Goal: Information Seeking & Learning: Find specific fact

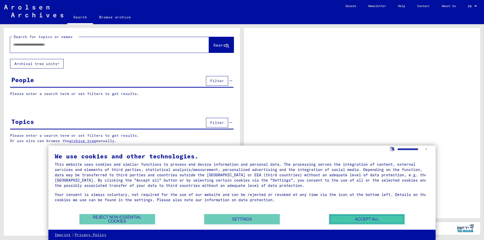
click at [366, 219] on button "Accept all" at bounding box center [367, 219] width 76 height 10
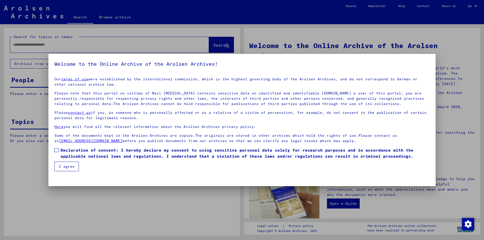
click at [57, 149] on span at bounding box center [56, 150] width 4 height 4
click at [67, 164] on button "I agree" at bounding box center [66, 167] width 24 height 10
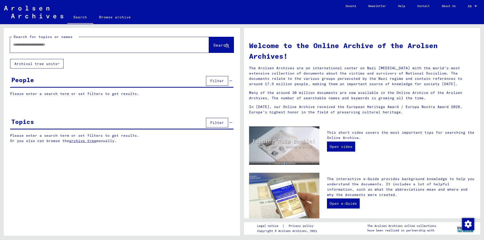
click at [31, 44] on input "text" at bounding box center [103, 44] width 181 height 5
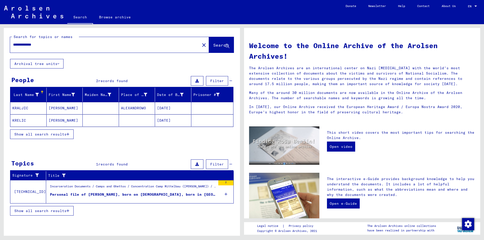
click at [174, 109] on mat-cell "[DATE]" at bounding box center [173, 108] width 36 height 12
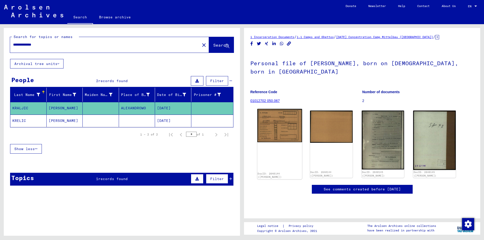
click at [268, 122] on img at bounding box center [280, 126] width 45 height 34
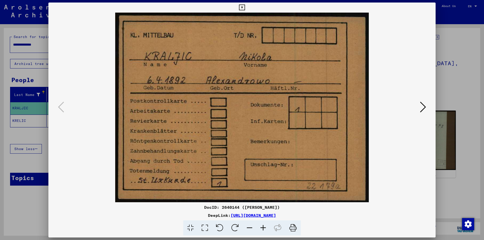
click at [424, 107] on icon at bounding box center [423, 107] width 6 height 12
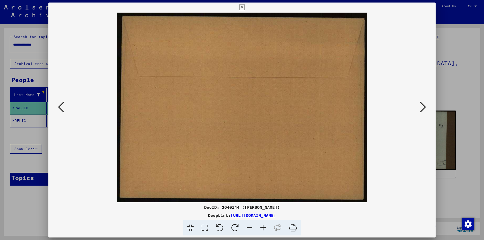
click at [424, 107] on icon at bounding box center [423, 107] width 6 height 12
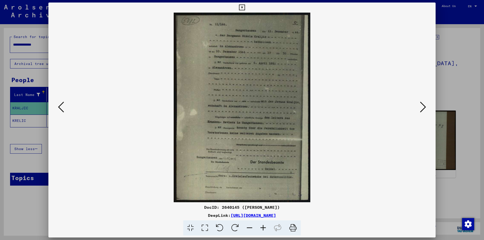
click at [423, 105] on icon at bounding box center [423, 107] width 6 height 12
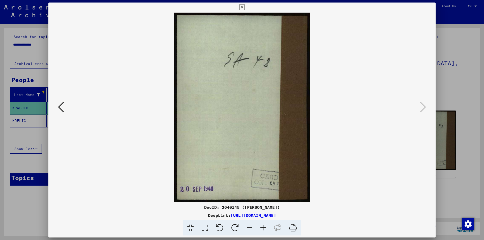
click at [243, 7] on icon at bounding box center [242, 8] width 6 height 6
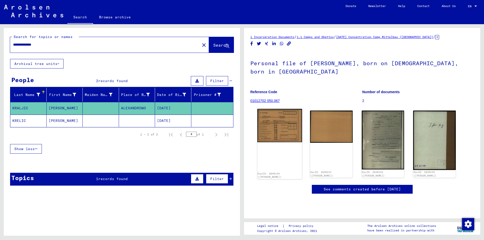
click at [287, 119] on img at bounding box center [280, 126] width 45 height 34
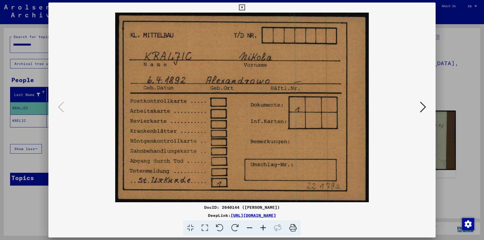
click at [425, 108] on icon at bounding box center [423, 107] width 6 height 12
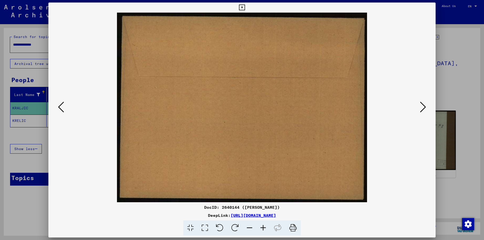
click at [425, 108] on icon at bounding box center [423, 107] width 6 height 12
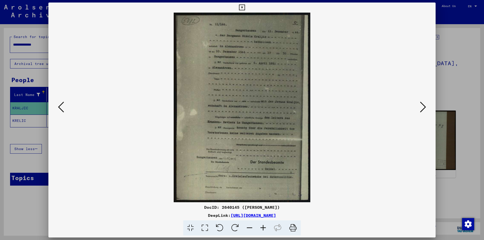
click at [424, 107] on icon at bounding box center [423, 107] width 6 height 12
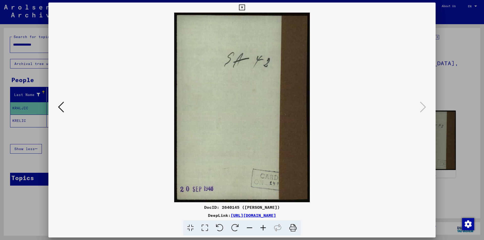
click at [242, 6] on icon at bounding box center [242, 8] width 6 height 6
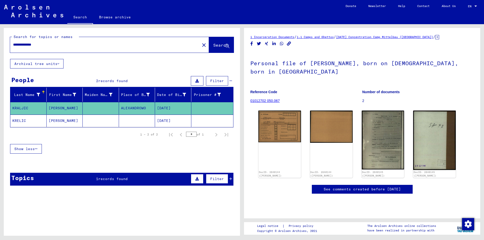
click at [139, 178] on div "Topics 1 records found Filter" at bounding box center [121, 179] width 223 height 13
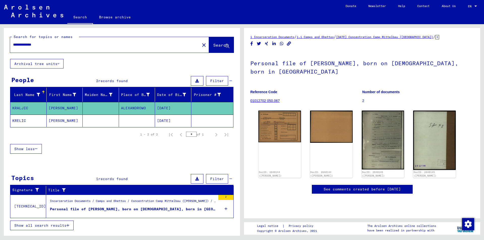
click at [144, 210] on div "Personal file of [PERSON_NAME], born on [DEMOGRAPHIC_DATA], born in [GEOGRAPHIC…" at bounding box center [133, 209] width 166 height 5
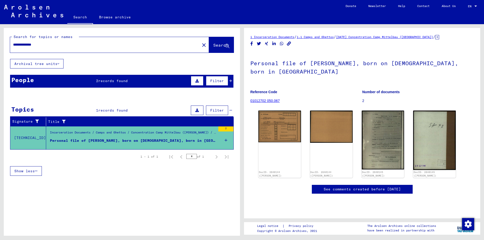
click at [226, 140] on div "1 – 2 of 2 * of 1" at bounding box center [121, 135] width 223 height 14
click at [190, 138] on div "Personal file of [PERSON_NAME], born on [DEMOGRAPHIC_DATA], born in [GEOGRAPHIC…" at bounding box center [133, 140] width 166 height 5
click at [135, 79] on div "People 2 records found Filter" at bounding box center [121, 81] width 223 height 13
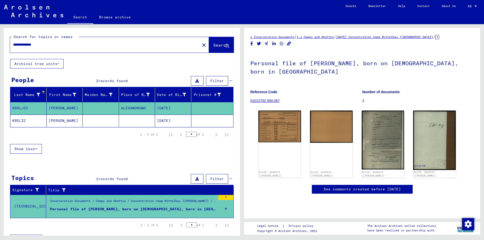
click at [225, 209] on icon at bounding box center [226, 209] width 3 height 18
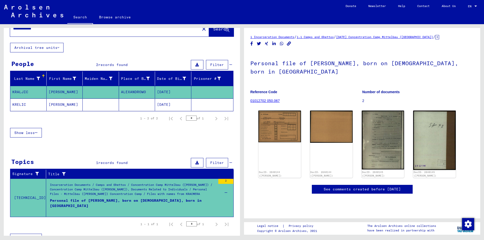
scroll to position [26, 0]
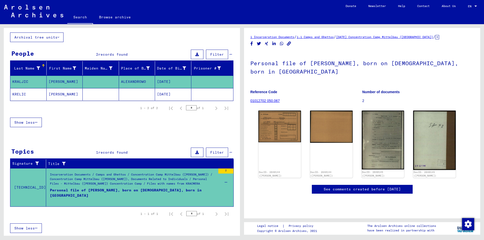
click at [181, 185] on div "Incarceration Documents / Camps and Ghettos / Concentration Camp Mittelbau ([PE…" at bounding box center [133, 182] width 166 height 18
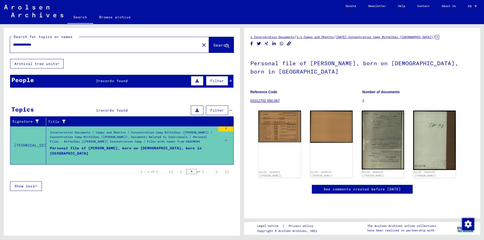
click at [226, 140] on div "1 – 2 of 2 * of 1" at bounding box center [121, 135] width 223 height 14
click at [141, 83] on div "People 2 records found Filter" at bounding box center [121, 81] width 223 height 13
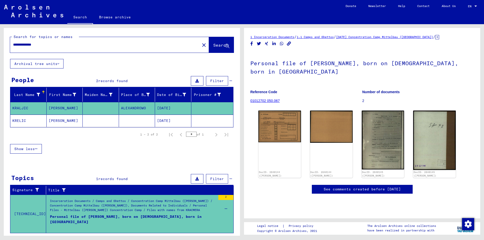
click at [136, 120] on mat-cell at bounding box center [137, 121] width 36 height 12
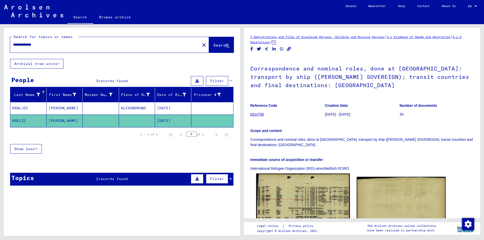
click at [304, 184] on img at bounding box center [303, 207] width 94 height 66
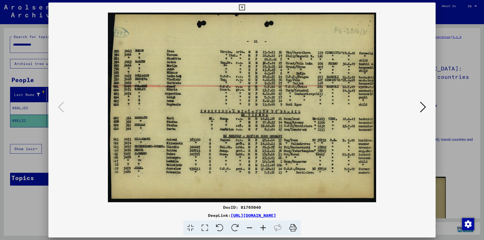
click at [243, 7] on icon at bounding box center [242, 8] width 6 height 6
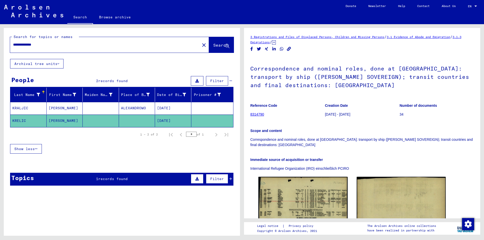
click at [57, 46] on input "**********" at bounding box center [105, 44] width 184 height 5
type input "*"
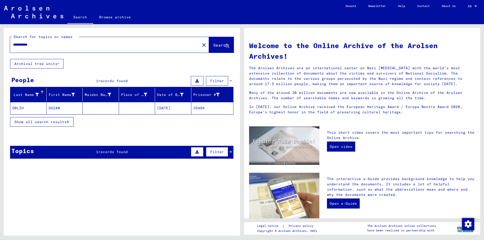
click at [166, 108] on mat-cell "[DATE]" at bounding box center [173, 108] width 36 height 12
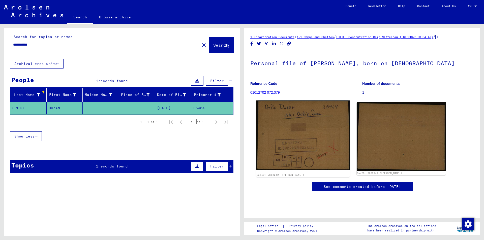
click at [311, 134] on img at bounding box center [303, 136] width 94 height 70
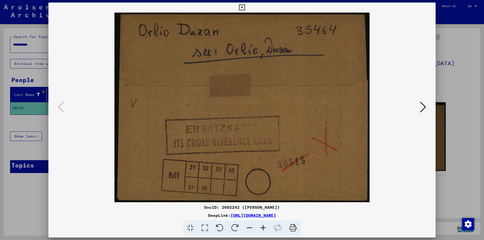
click at [424, 107] on icon at bounding box center [423, 107] width 6 height 12
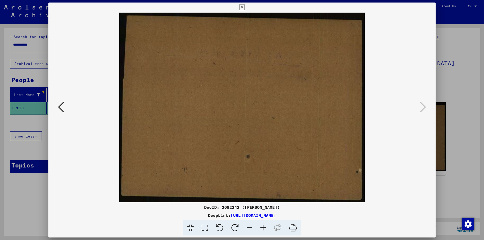
click at [241, 7] on icon at bounding box center [242, 8] width 6 height 6
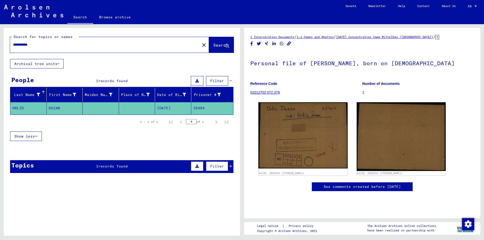
click at [437, 37] on icon at bounding box center [438, 37] width 4 height 4
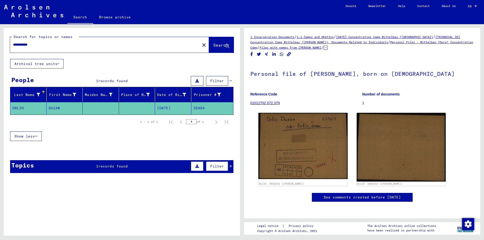
drag, startPoint x: 23, startPoint y: 45, endPoint x: 26, endPoint y: 47, distance: 4.5
click at [23, 45] on input "**********" at bounding box center [105, 44] width 184 height 5
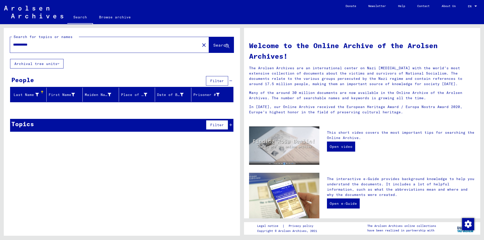
click at [33, 45] on input "**********" at bounding box center [103, 44] width 181 height 5
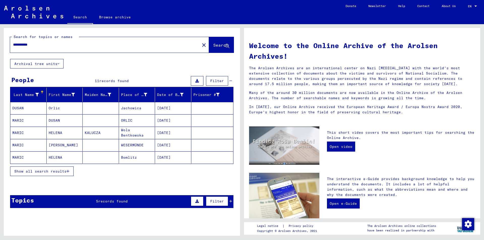
click at [67, 171] on icon "button" at bounding box center [68, 172] width 3 height 4
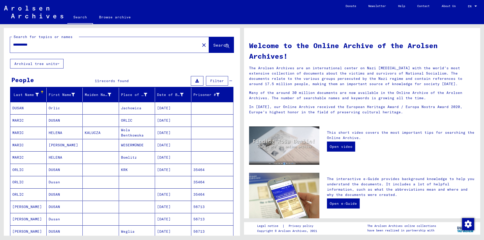
click at [191, 170] on mat-cell "35464" at bounding box center [212, 170] width 42 height 12
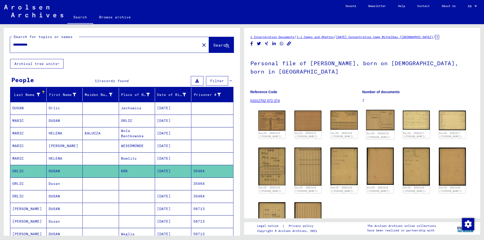
click at [387, 114] on img at bounding box center [380, 120] width 29 height 20
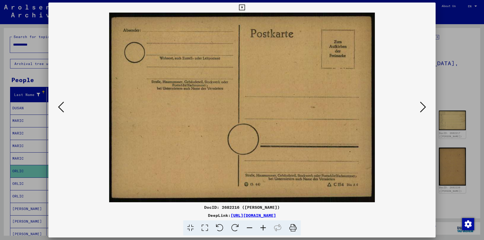
click at [61, 104] on icon at bounding box center [61, 107] width 6 height 12
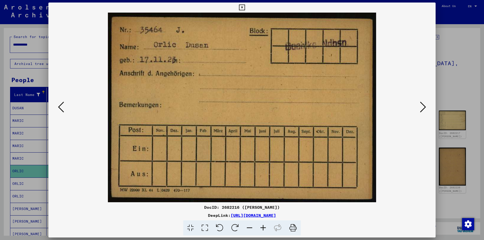
click at [424, 104] on icon at bounding box center [423, 107] width 6 height 12
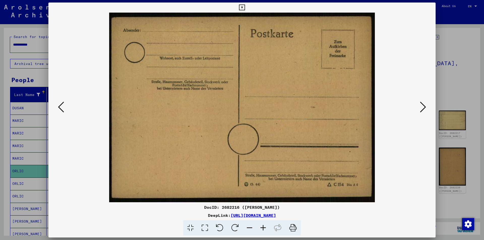
click at [424, 104] on icon at bounding box center [423, 107] width 6 height 12
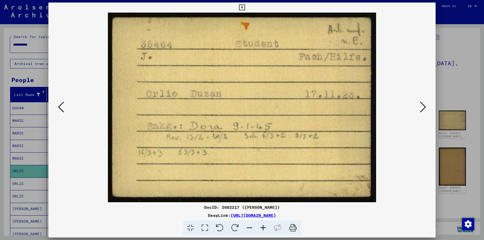
click at [242, 6] on icon at bounding box center [242, 8] width 6 height 6
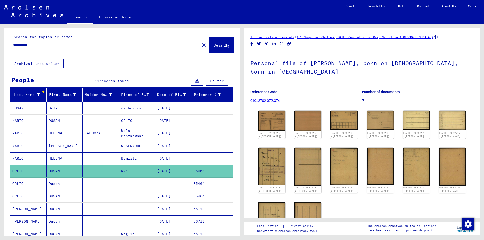
click at [53, 44] on input "**********" at bounding box center [105, 44] width 184 height 5
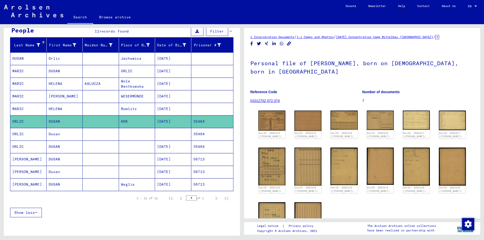
scroll to position [50, 0]
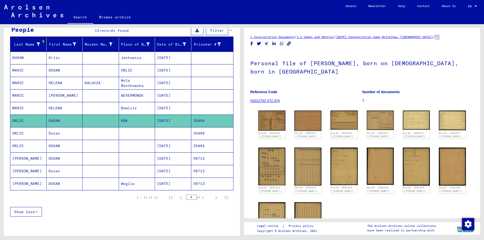
click at [194, 183] on mat-cell "56713" at bounding box center [212, 184] width 42 height 12
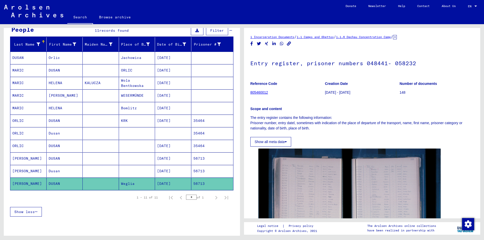
click at [195, 172] on mat-cell "56713" at bounding box center [212, 171] width 42 height 12
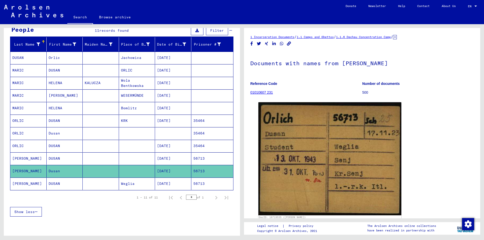
click at [198, 158] on mat-cell "56713" at bounding box center [212, 159] width 42 height 12
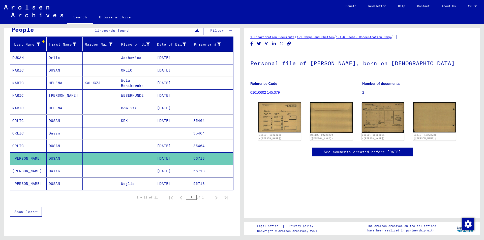
click at [199, 147] on mat-cell "35464" at bounding box center [212, 146] width 42 height 12
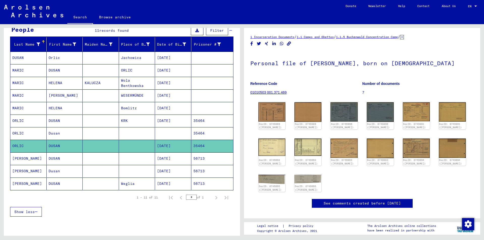
click at [193, 157] on mat-cell "56713" at bounding box center [212, 159] width 42 height 12
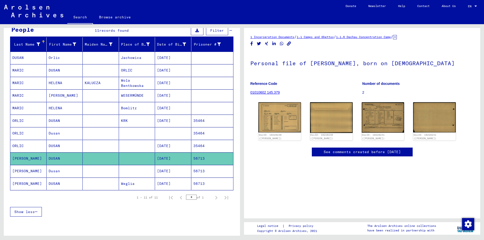
click at [198, 174] on mat-cell "56713" at bounding box center [212, 171] width 42 height 12
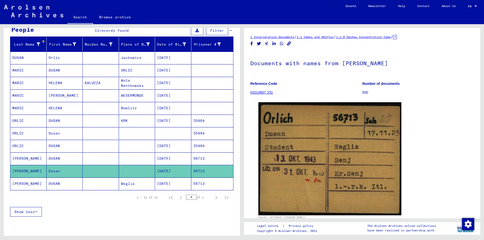
click at [199, 183] on mat-cell "56713" at bounding box center [212, 184] width 42 height 12
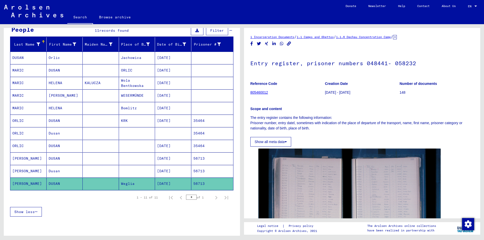
click at [199, 147] on mat-cell "35464" at bounding box center [212, 146] width 42 height 12
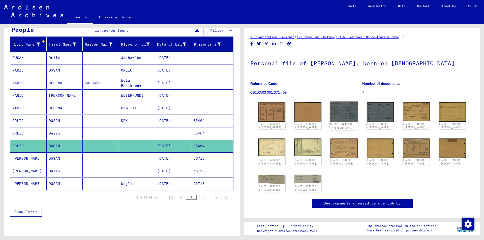
click at [342, 116] on img at bounding box center [344, 112] width 29 height 20
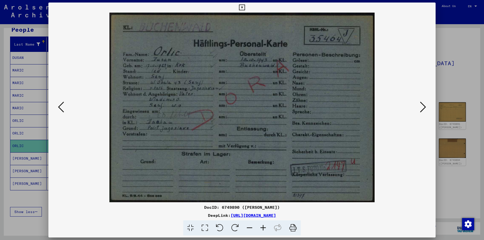
click at [424, 106] on icon at bounding box center [423, 107] width 6 height 12
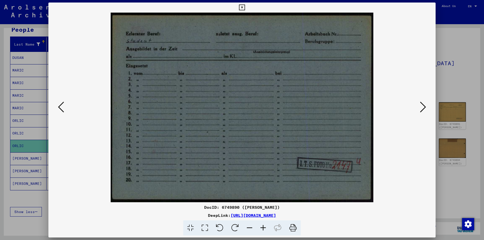
click at [424, 106] on icon at bounding box center [423, 107] width 6 height 12
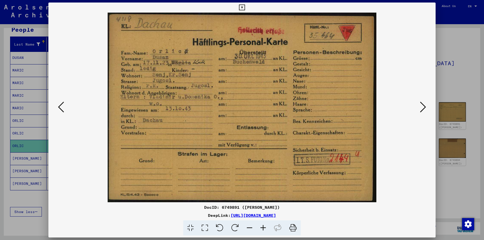
click at [424, 106] on icon at bounding box center [423, 107] width 6 height 12
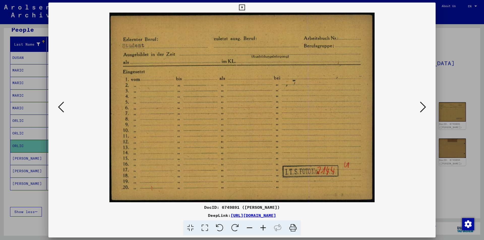
click at [424, 106] on icon at bounding box center [423, 107] width 6 height 12
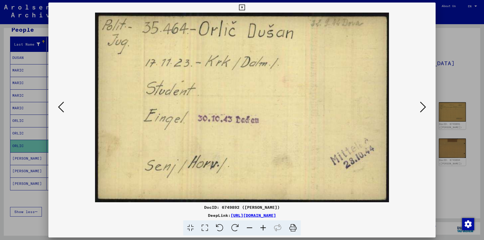
click at [424, 106] on icon at bounding box center [423, 107] width 6 height 12
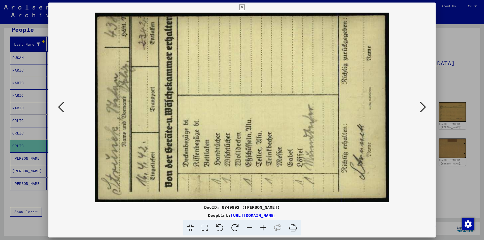
click at [62, 107] on icon at bounding box center [61, 107] width 6 height 12
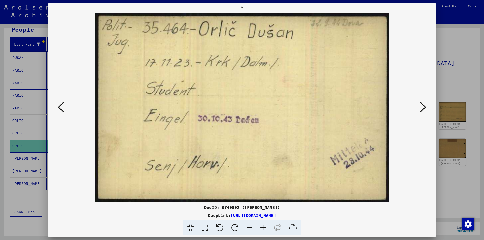
click at [422, 108] on icon at bounding box center [423, 107] width 6 height 12
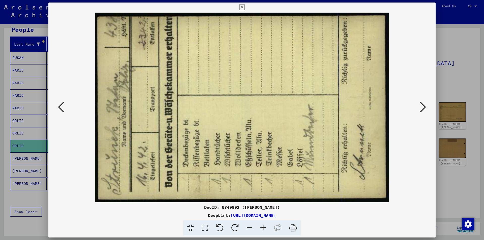
click at [424, 107] on icon at bounding box center [423, 107] width 6 height 12
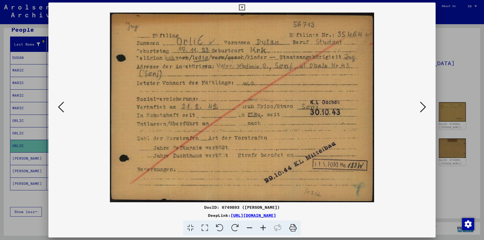
click at [423, 108] on icon at bounding box center [423, 107] width 6 height 12
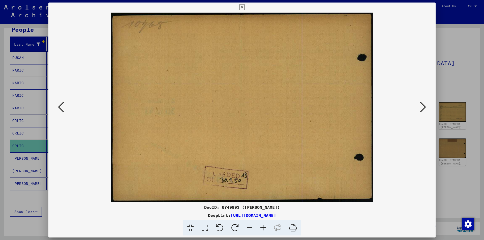
click at [423, 108] on icon at bounding box center [423, 107] width 6 height 12
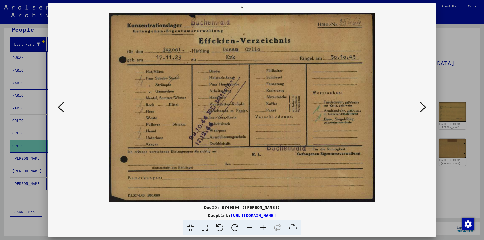
click at [423, 108] on icon at bounding box center [423, 107] width 6 height 12
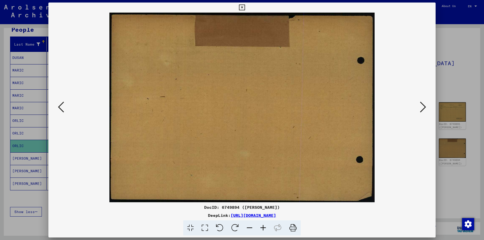
click at [423, 108] on icon at bounding box center [423, 107] width 6 height 12
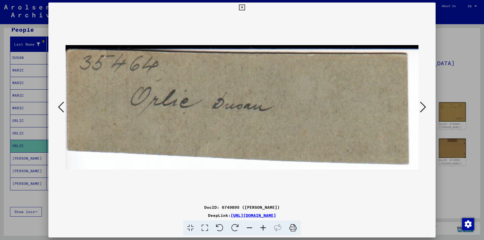
click at [424, 110] on icon at bounding box center [423, 107] width 6 height 12
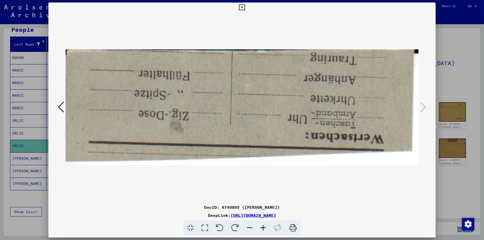
click at [242, 7] on icon at bounding box center [242, 8] width 6 height 6
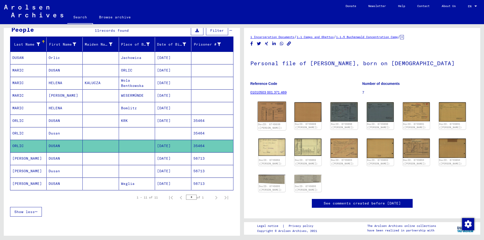
click at [276, 109] on img at bounding box center [272, 112] width 29 height 20
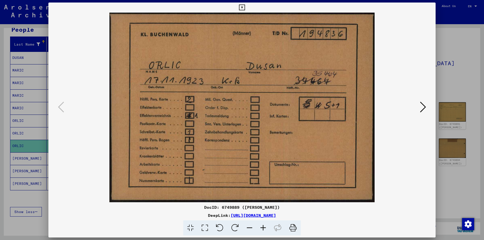
click at [242, 7] on icon at bounding box center [242, 8] width 6 height 6
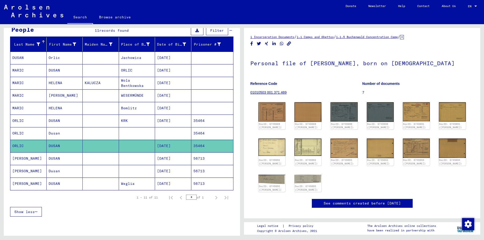
click at [123, 130] on mat-cell at bounding box center [137, 133] width 36 height 12
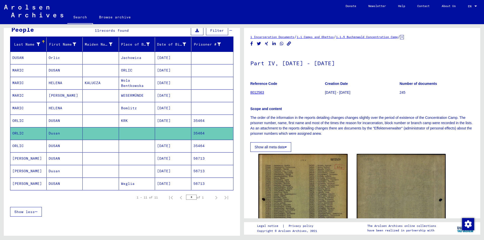
click at [404, 37] on icon at bounding box center [402, 37] width 4 height 4
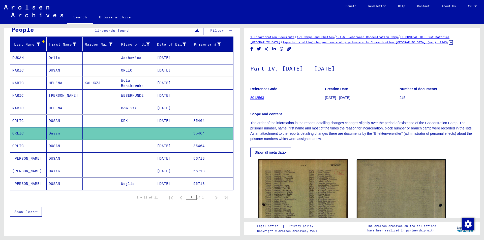
click at [168, 121] on mat-cell "[DATE]" at bounding box center [173, 121] width 36 height 12
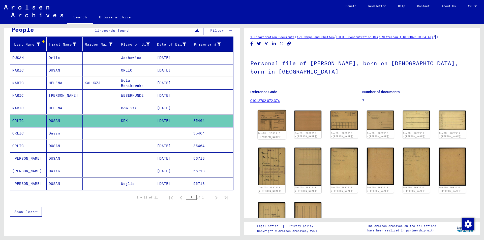
click at [274, 116] on img at bounding box center [272, 120] width 29 height 21
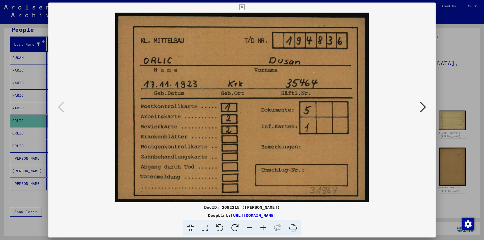
click at [243, 8] on icon at bounding box center [242, 8] width 6 height 6
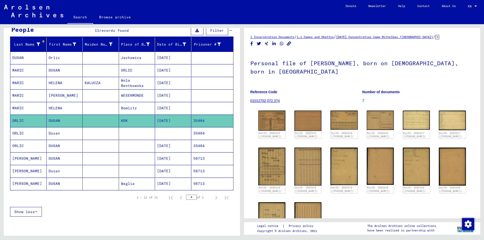
click at [165, 59] on mat-cell "[DATE]" at bounding box center [173, 58] width 36 height 12
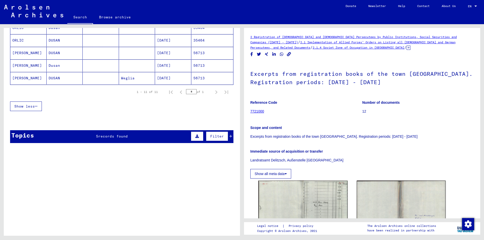
scroll to position [177, 0]
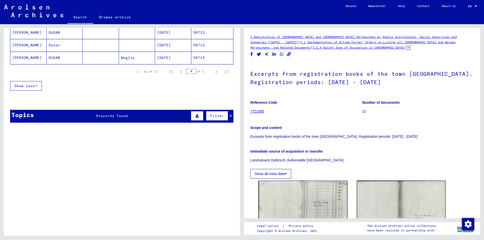
click at [123, 117] on span "records found" at bounding box center [113, 116] width 30 height 5
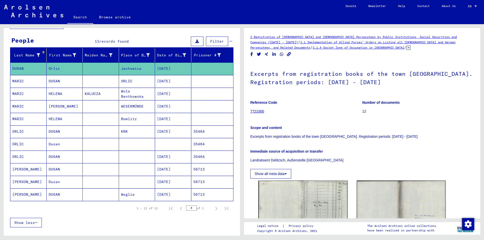
scroll to position [0, 0]
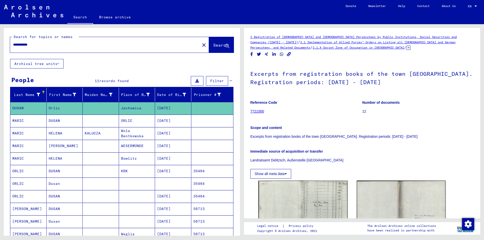
click at [45, 48] on div "**********" at bounding box center [103, 44] width 187 height 11
click at [45, 45] on input "**********" at bounding box center [105, 44] width 184 height 5
type input "*"
type input "**********"
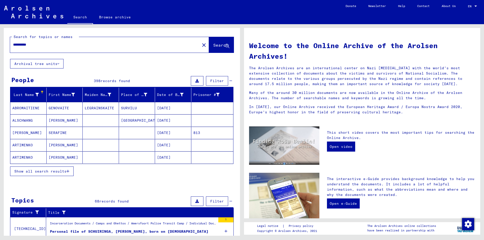
click at [70, 172] on button "Show all search results" at bounding box center [42, 172] width 64 height 10
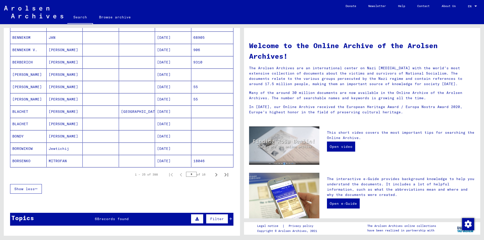
scroll to position [277, 0]
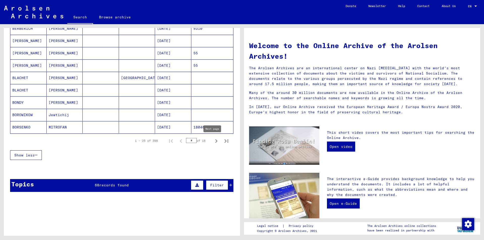
click at [215, 141] on icon "Next page" at bounding box center [216, 141] width 2 height 4
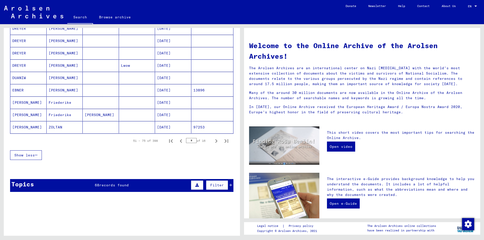
click at [215, 141] on icon "Next page" at bounding box center [216, 141] width 2 height 4
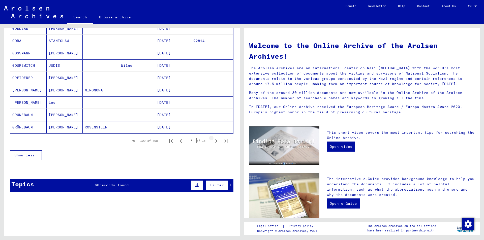
click at [215, 141] on icon "Next page" at bounding box center [216, 141] width 2 height 4
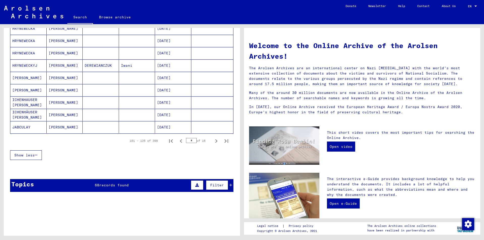
click at [215, 141] on icon "Next page" at bounding box center [216, 141] width 2 height 4
type input "*"
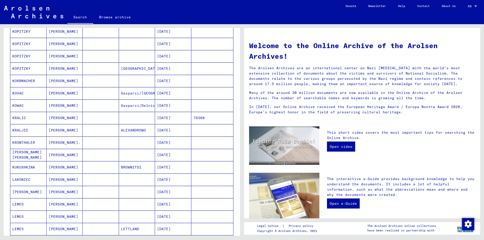
scroll to position [101, 0]
click at [162, 132] on mat-cell "[DATE]" at bounding box center [173, 131] width 36 height 12
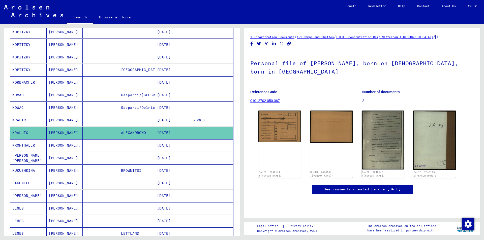
click at [164, 119] on mat-cell "[DATE]" at bounding box center [173, 120] width 36 height 12
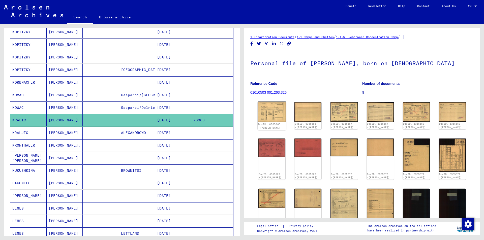
click at [271, 115] on img at bounding box center [272, 112] width 29 height 20
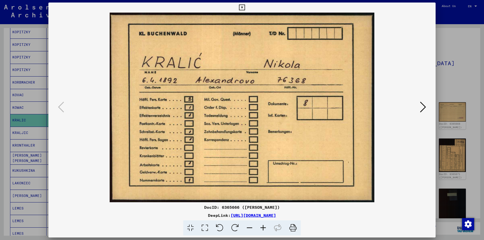
click at [421, 130] on div at bounding box center [241, 108] width 387 height 190
click at [424, 109] on icon at bounding box center [423, 107] width 6 height 12
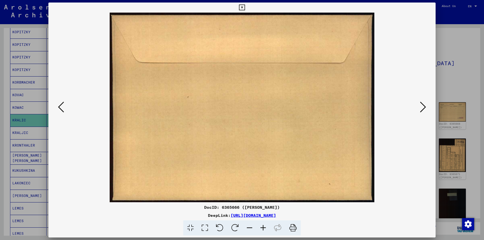
click at [424, 105] on icon at bounding box center [423, 107] width 6 height 12
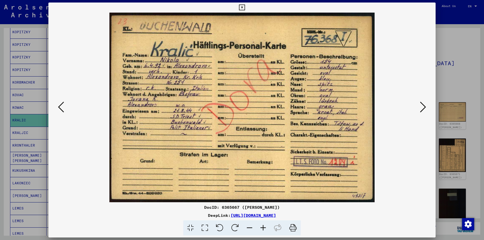
click at [62, 106] on icon at bounding box center [61, 107] width 6 height 12
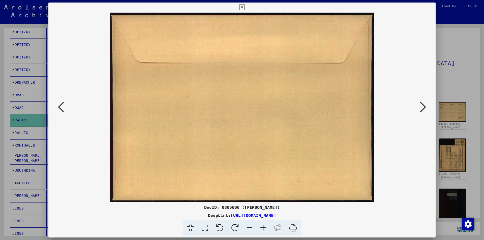
click at [62, 106] on icon at bounding box center [61, 107] width 6 height 12
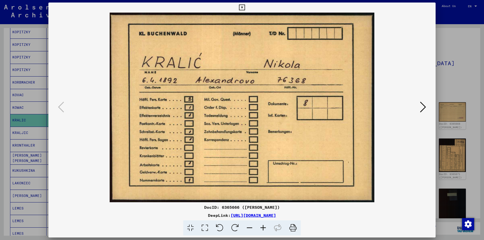
click at [422, 106] on icon at bounding box center [423, 107] width 6 height 12
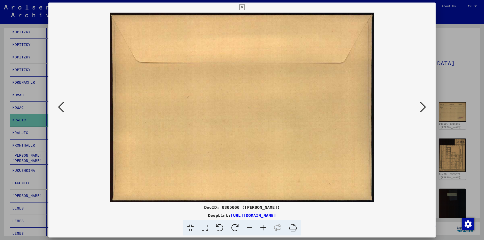
click at [422, 106] on icon at bounding box center [423, 107] width 6 height 12
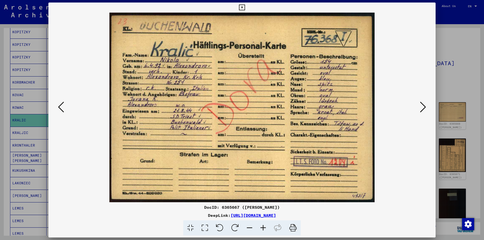
click at [422, 106] on icon at bounding box center [423, 107] width 6 height 12
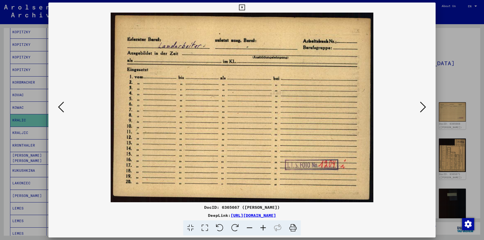
click at [420, 137] on div at bounding box center [241, 108] width 387 height 190
click at [424, 109] on icon at bounding box center [423, 107] width 6 height 12
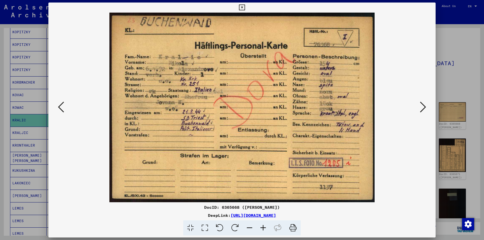
click at [422, 109] on icon at bounding box center [423, 107] width 6 height 12
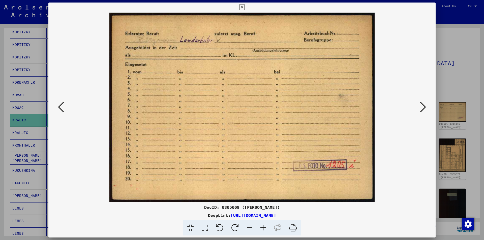
click at [419, 123] on div at bounding box center [241, 108] width 387 height 190
click at [422, 107] on icon at bounding box center [423, 107] width 6 height 12
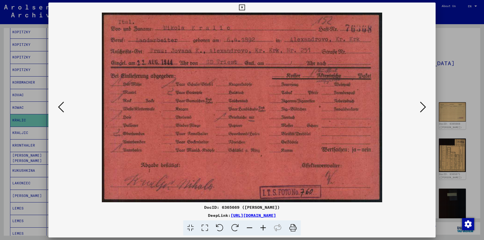
click at [421, 125] on div at bounding box center [241, 108] width 387 height 190
click at [424, 109] on icon at bounding box center [423, 107] width 6 height 12
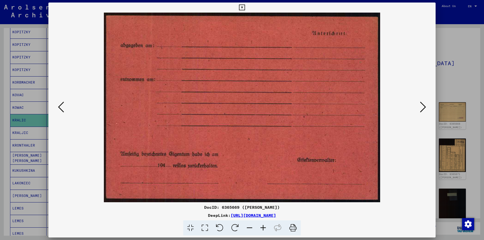
click at [424, 109] on icon at bounding box center [423, 107] width 6 height 12
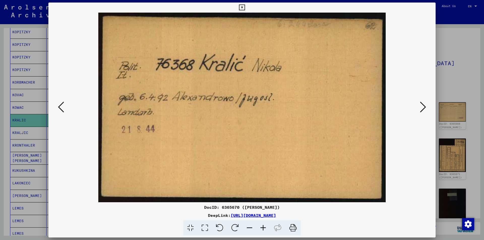
click at [422, 107] on icon at bounding box center [423, 107] width 6 height 12
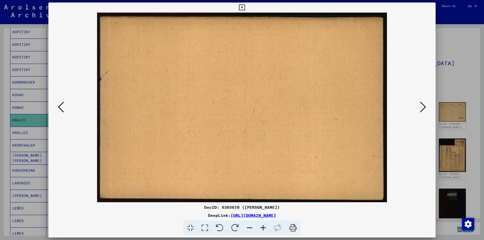
click at [422, 107] on icon at bounding box center [423, 107] width 6 height 12
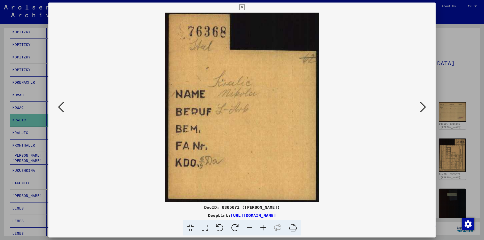
click at [424, 117] on div at bounding box center [241, 108] width 387 height 190
click at [425, 107] on icon at bounding box center [423, 107] width 6 height 12
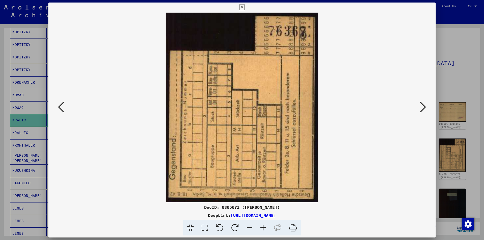
click at [425, 107] on icon at bounding box center [423, 107] width 6 height 12
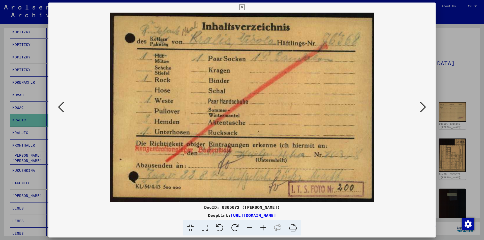
click at [402, 163] on img at bounding box center [242, 108] width 353 height 190
click at [425, 106] on icon at bounding box center [423, 107] width 6 height 12
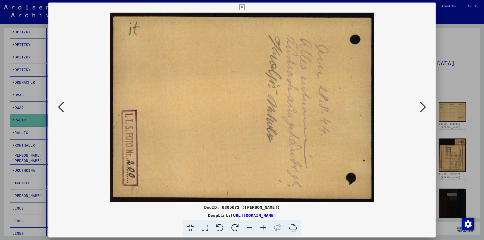
click at [219, 225] on icon at bounding box center [219, 228] width 15 height 15
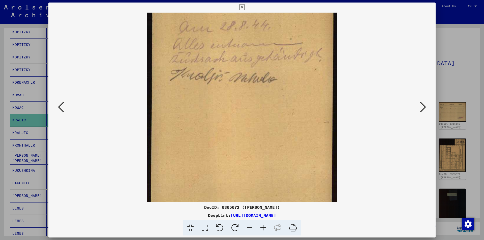
click at [428, 126] on div at bounding box center [241, 108] width 387 height 190
click at [424, 107] on icon at bounding box center [423, 107] width 6 height 12
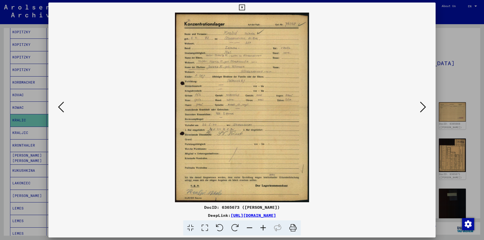
click at [422, 106] on icon at bounding box center [423, 107] width 6 height 12
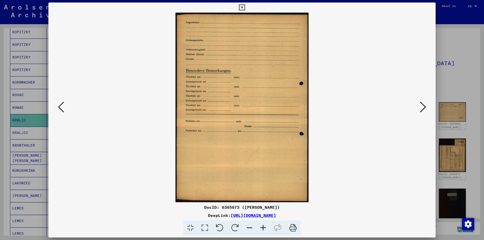
click at [422, 106] on icon at bounding box center [423, 107] width 6 height 12
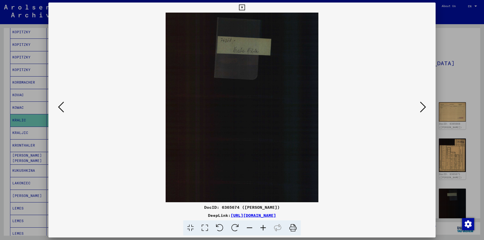
click at [422, 106] on icon at bounding box center [423, 107] width 6 height 12
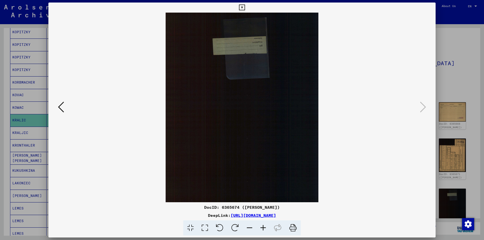
click at [241, 7] on icon at bounding box center [242, 8] width 6 height 6
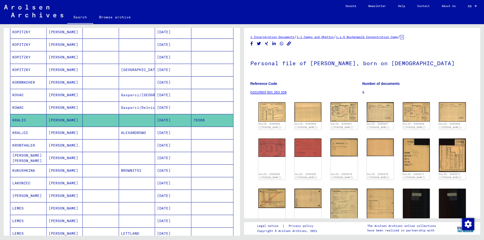
click at [169, 132] on mat-cell "[DATE]" at bounding box center [173, 133] width 36 height 12
